Goal: Find specific page/section: Find specific page/section

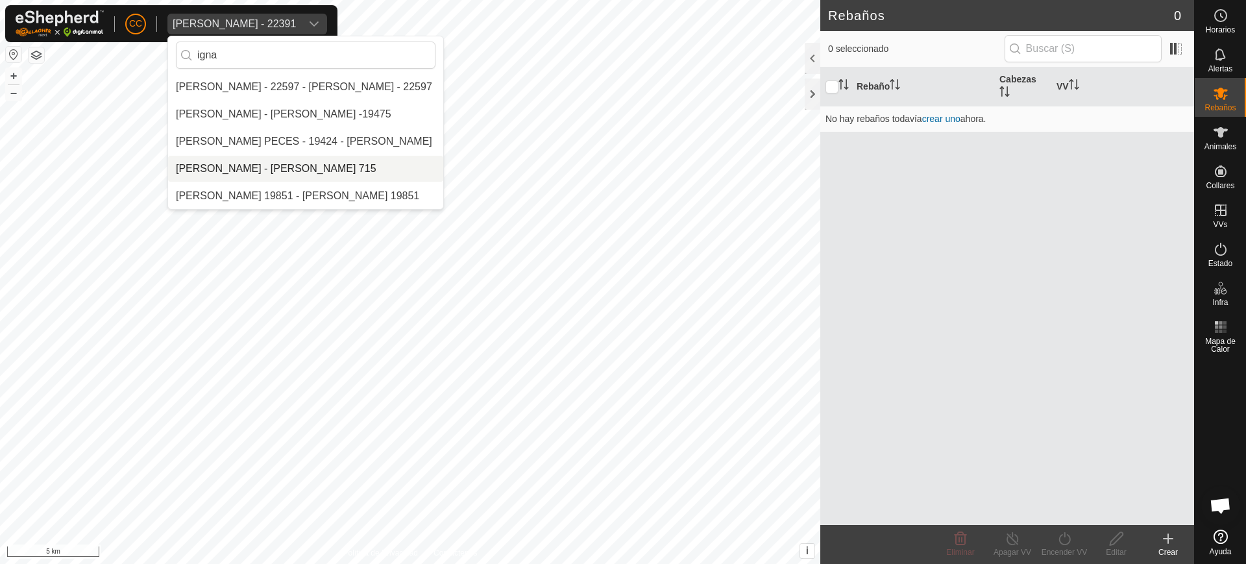
type input "igna"
click at [243, 169] on li "[PERSON_NAME] - [PERSON_NAME] 715" at bounding box center [305, 169] width 275 height 26
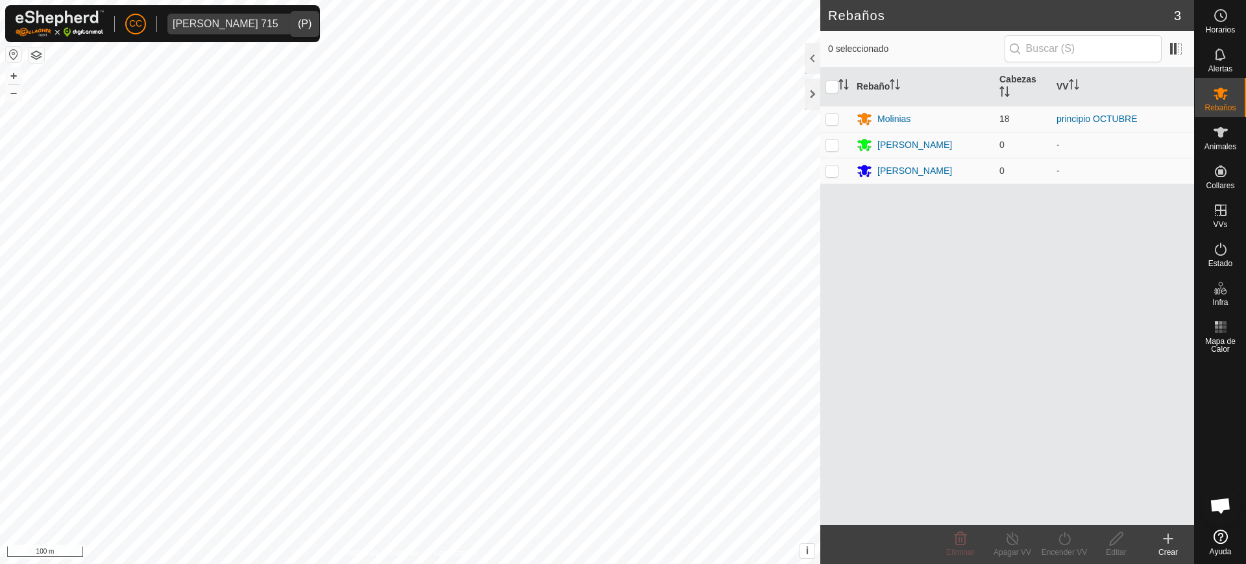
click at [840, 354] on div "Rebaño Cabezas VV Molinias 18 principio OCTUBRE [PERSON_NAME] 0 - [PERSON_NAME]…" at bounding box center [1008, 297] width 374 height 458
click at [1226, 145] on span "Animales" at bounding box center [1221, 147] width 32 height 8
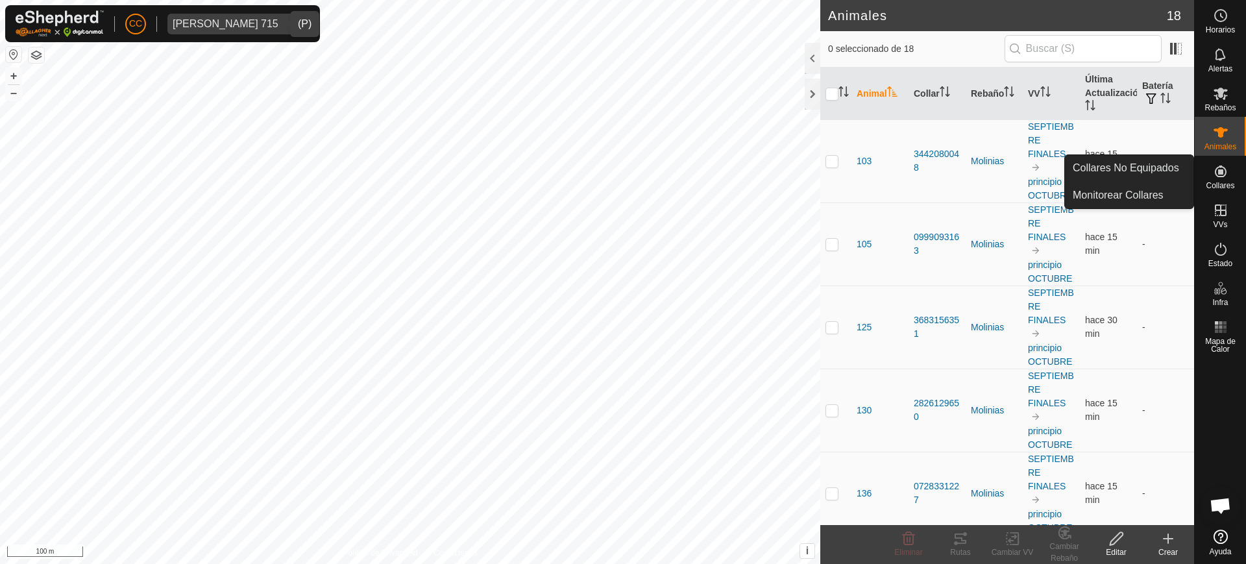
click at [1215, 186] on span "Collares" at bounding box center [1220, 186] width 29 height 8
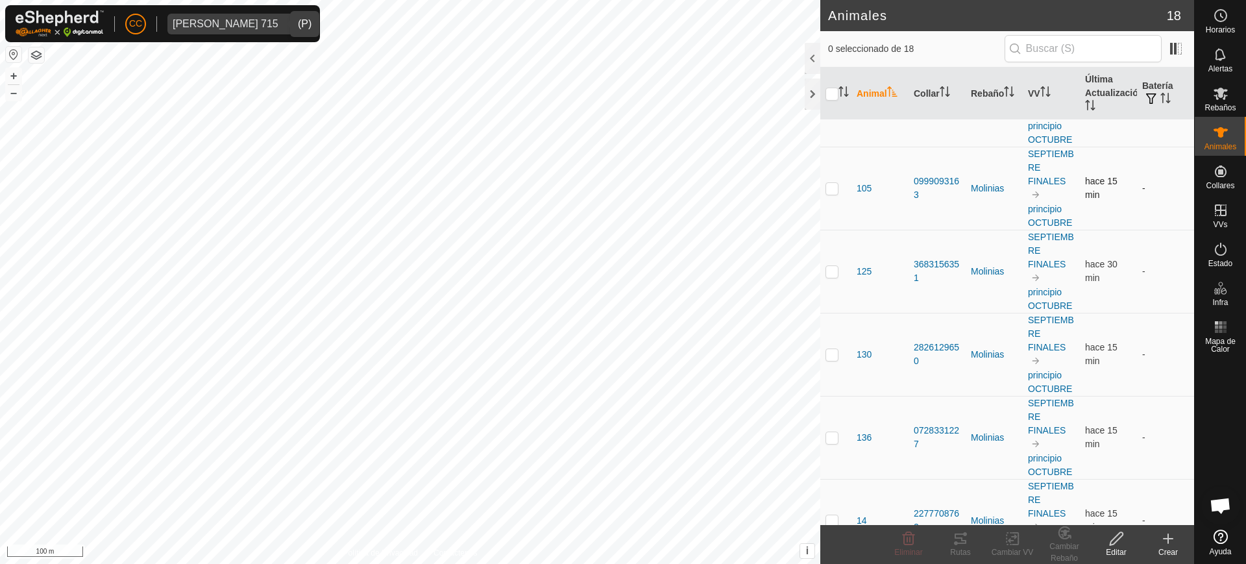
scroll to position [58, 0]
click at [36, 53] on button "button" at bounding box center [37, 55] width 16 height 16
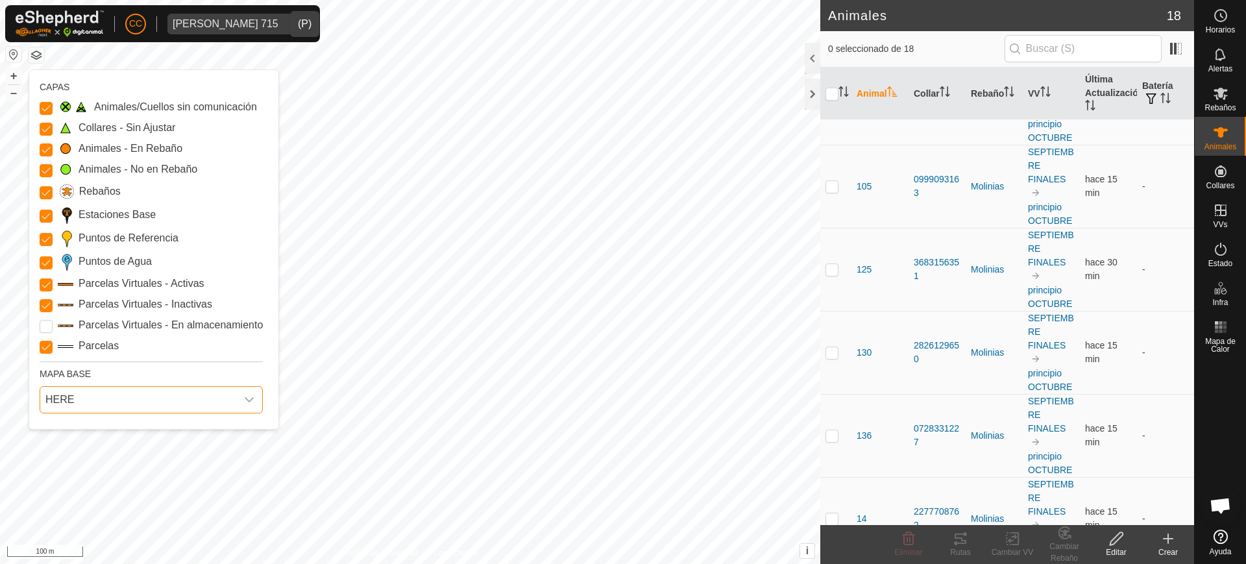
click at [112, 398] on span "HERE" at bounding box center [138, 400] width 196 height 26
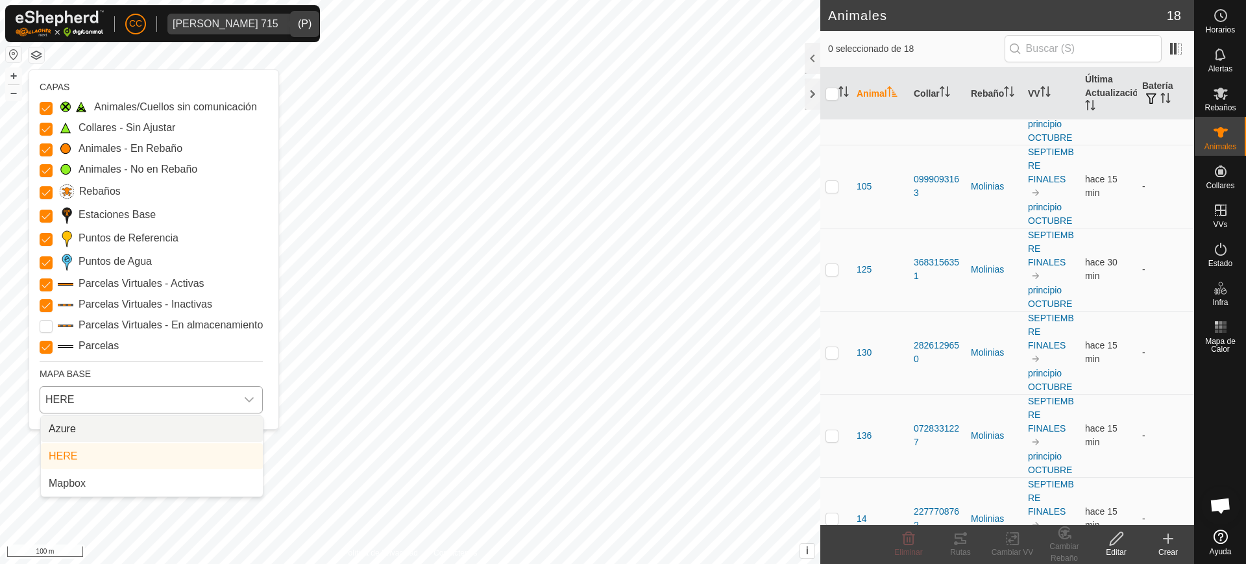
click at [110, 421] on li "Azure" at bounding box center [152, 429] width 222 height 26
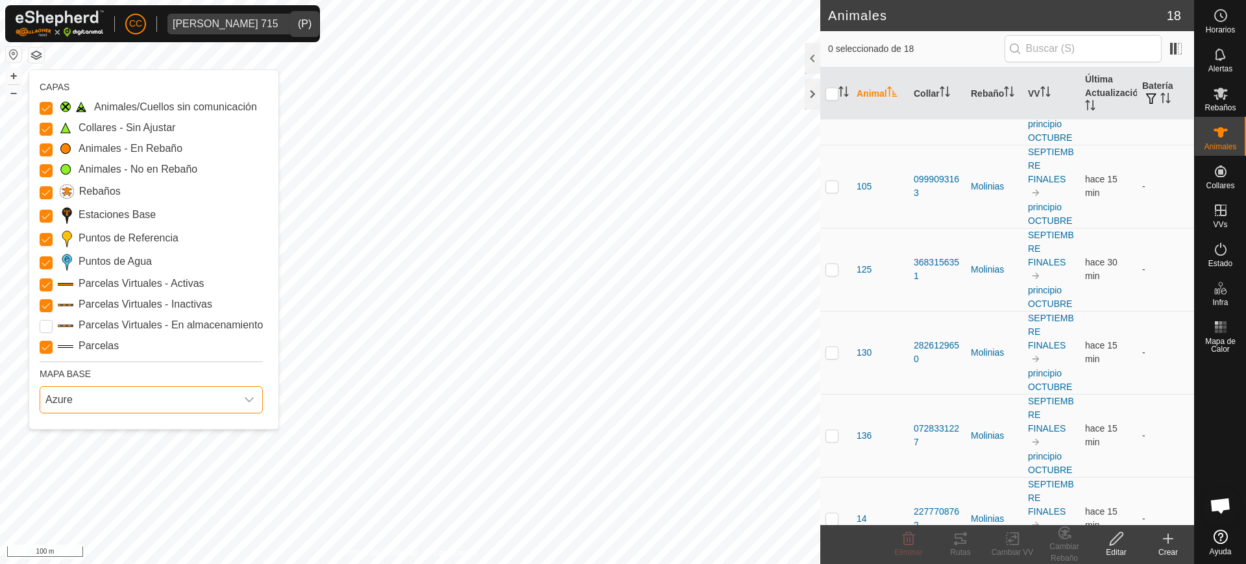
click at [127, 404] on span "Azure" at bounding box center [138, 400] width 196 height 26
click at [112, 486] on li "Mapbox" at bounding box center [152, 484] width 222 height 26
click at [93, 396] on span "Mapbox" at bounding box center [138, 400] width 196 height 26
click at [213, 25] on div "[PERSON_NAME] 715" at bounding box center [226, 24] width 106 height 10
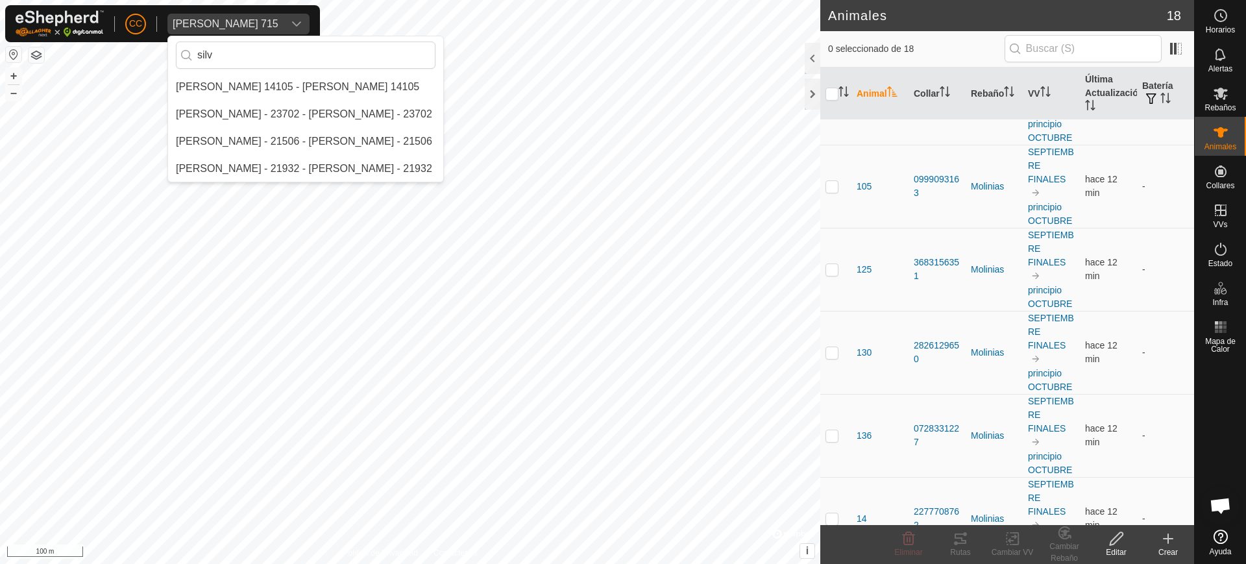
scroll to position [0, 0]
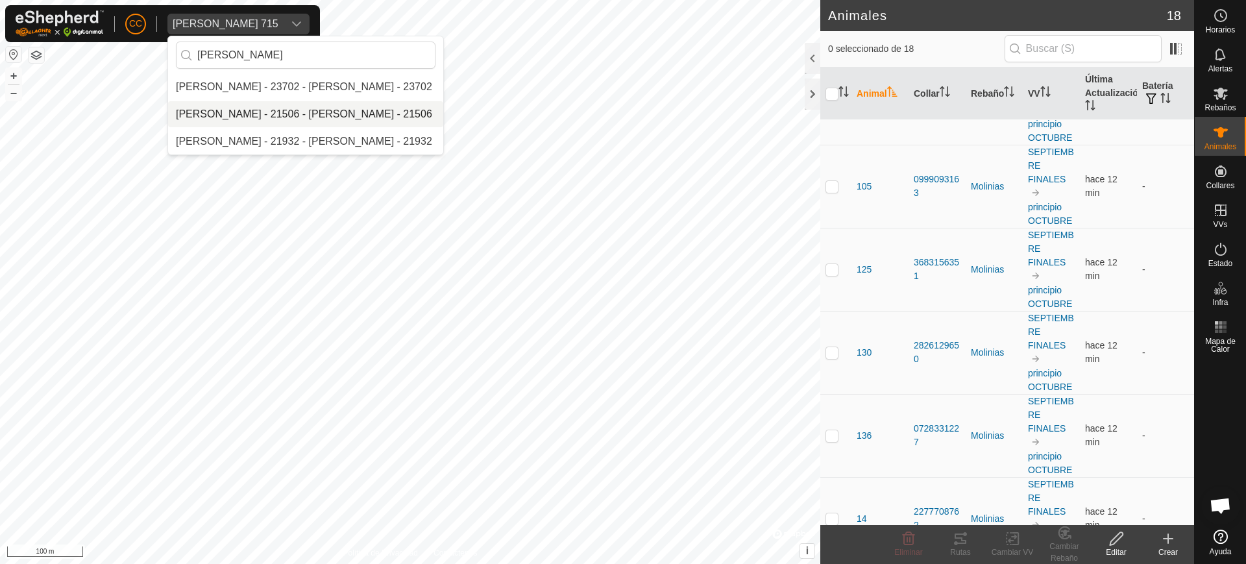
type input "[PERSON_NAME]"
click at [273, 112] on li "[PERSON_NAME] - 21506 - [PERSON_NAME] - 21506" at bounding box center [305, 114] width 275 height 26
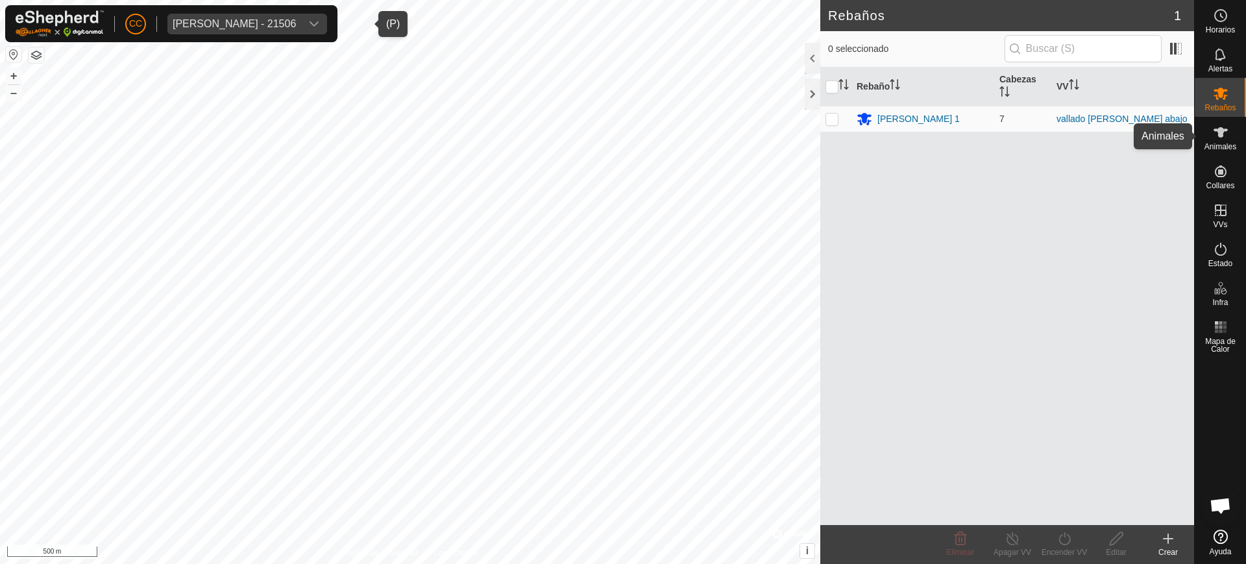
click at [1222, 143] on span "Animales" at bounding box center [1221, 147] width 32 height 8
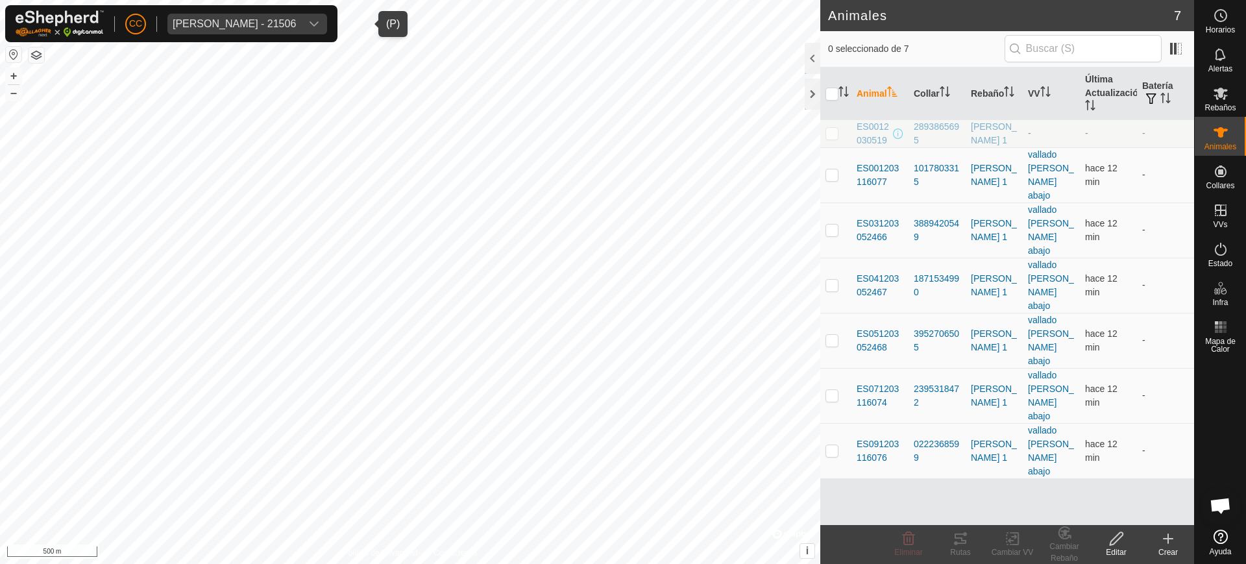
click at [829, 134] on p-checkbox at bounding box center [832, 133] width 13 height 10
checkbox input "true"
